Goal: Find specific page/section: Find specific page/section

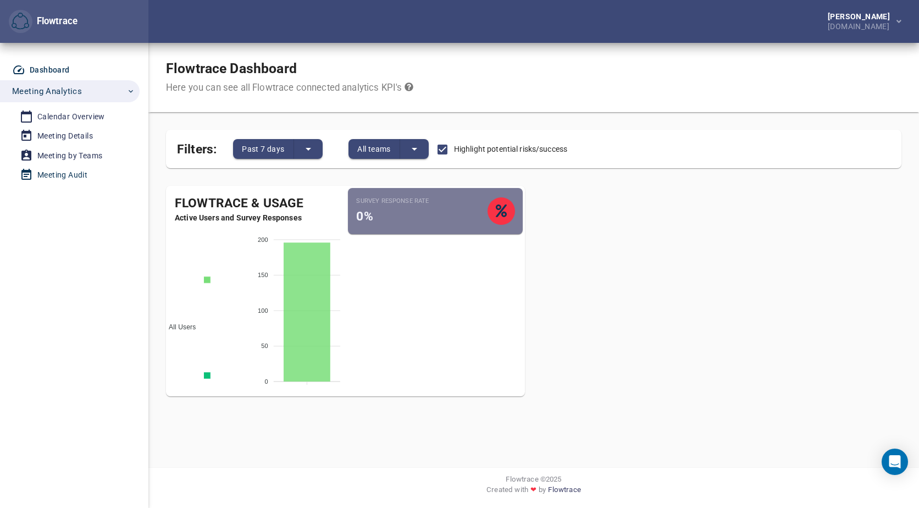
click at [67, 172] on div "Meeting Audit" at bounding box center [62, 175] width 50 height 14
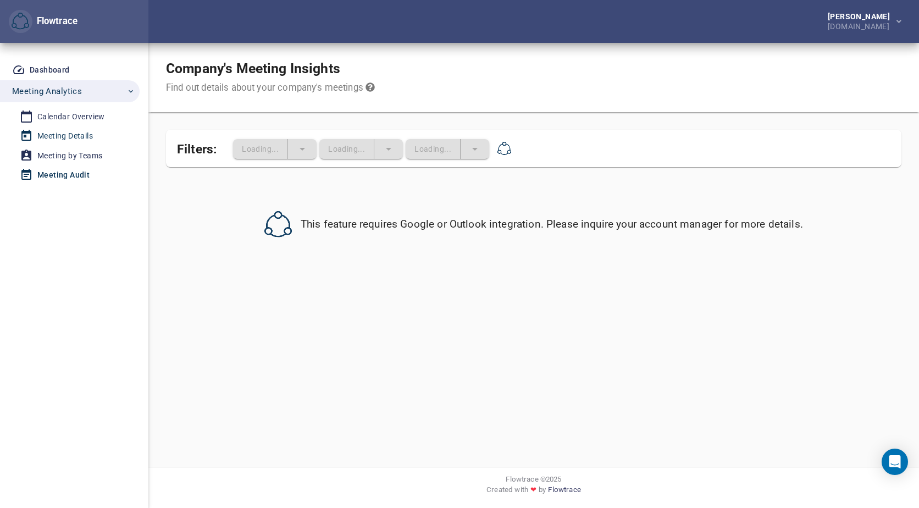
click at [72, 135] on div "Meeting Details" at bounding box center [65, 136] width 56 height 14
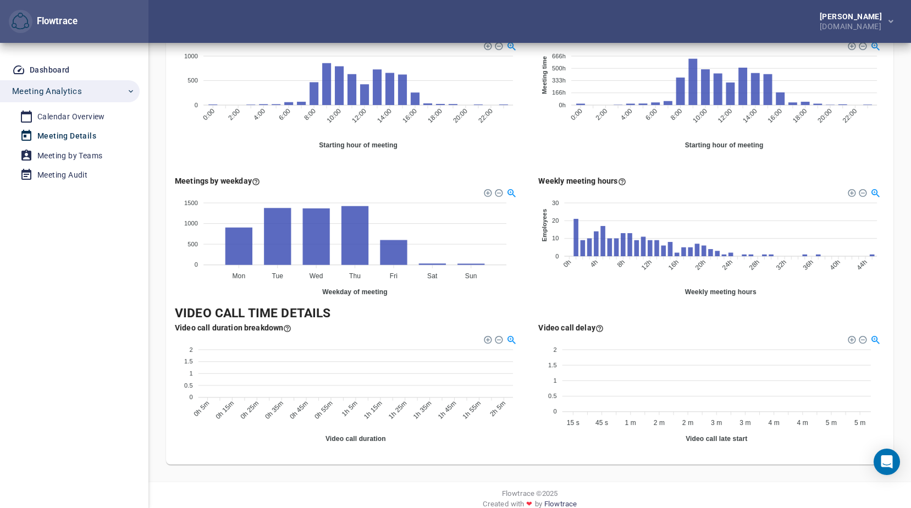
scroll to position [635, 0]
